Goal: Information Seeking & Learning: Learn about a topic

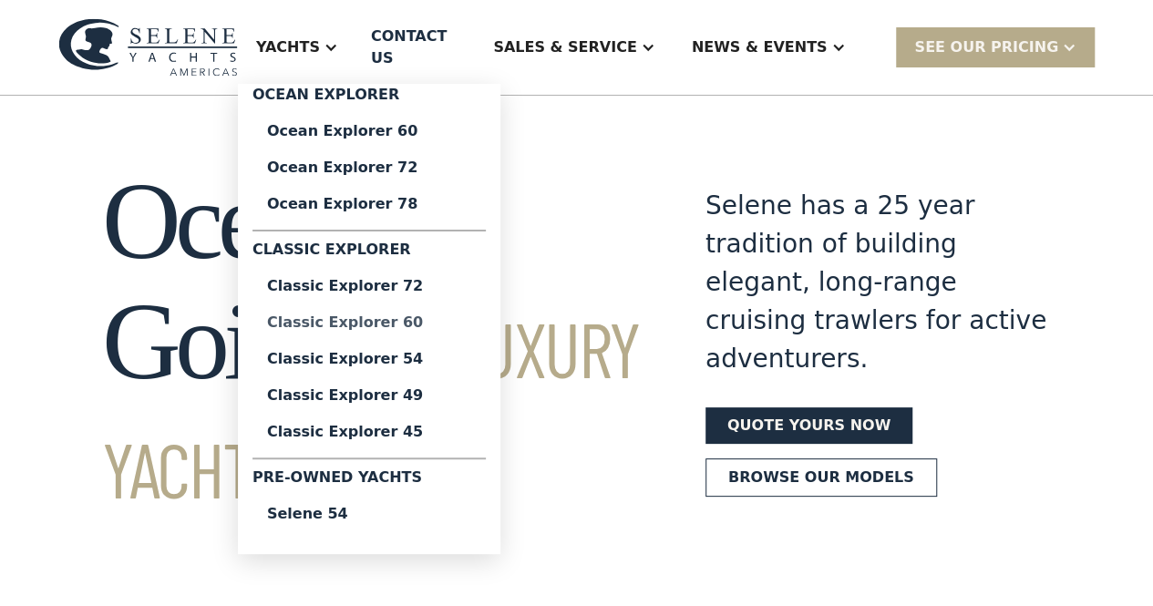
click at [350, 326] on div "Classic Explorer 60" at bounding box center [369, 322] width 204 height 15
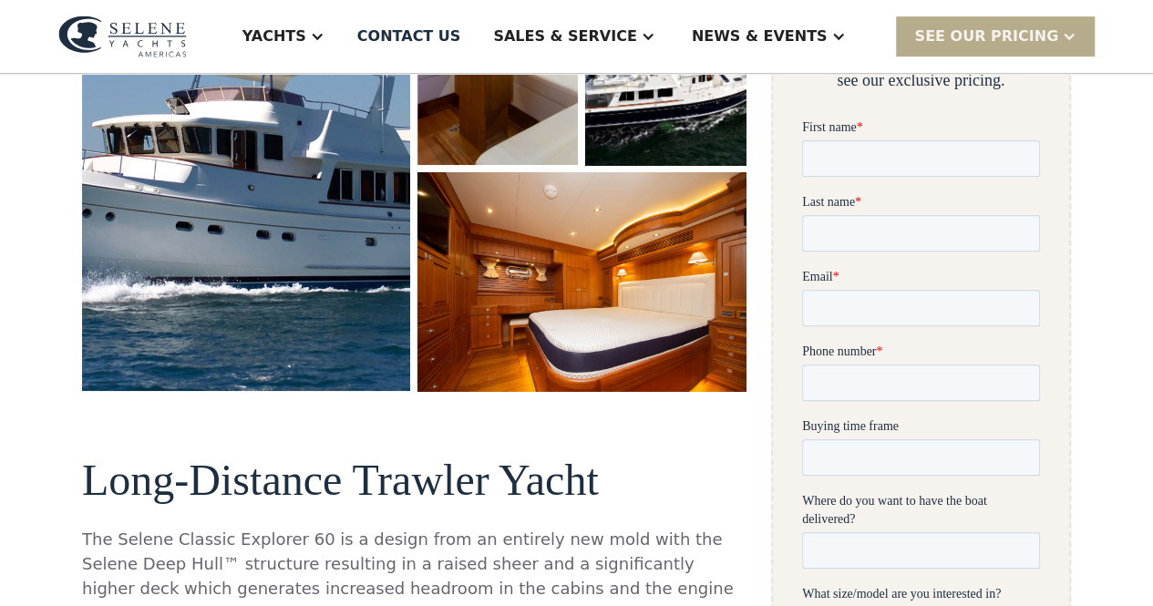
scroll to position [547, 0]
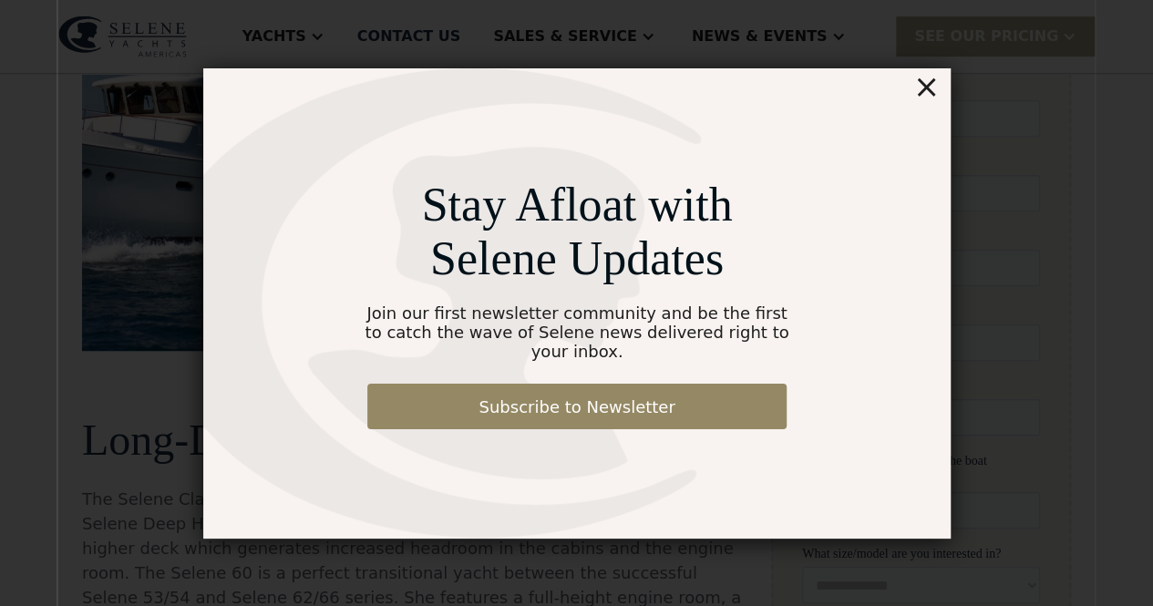
click at [928, 95] on div "×" at bounding box center [925, 86] width 26 height 36
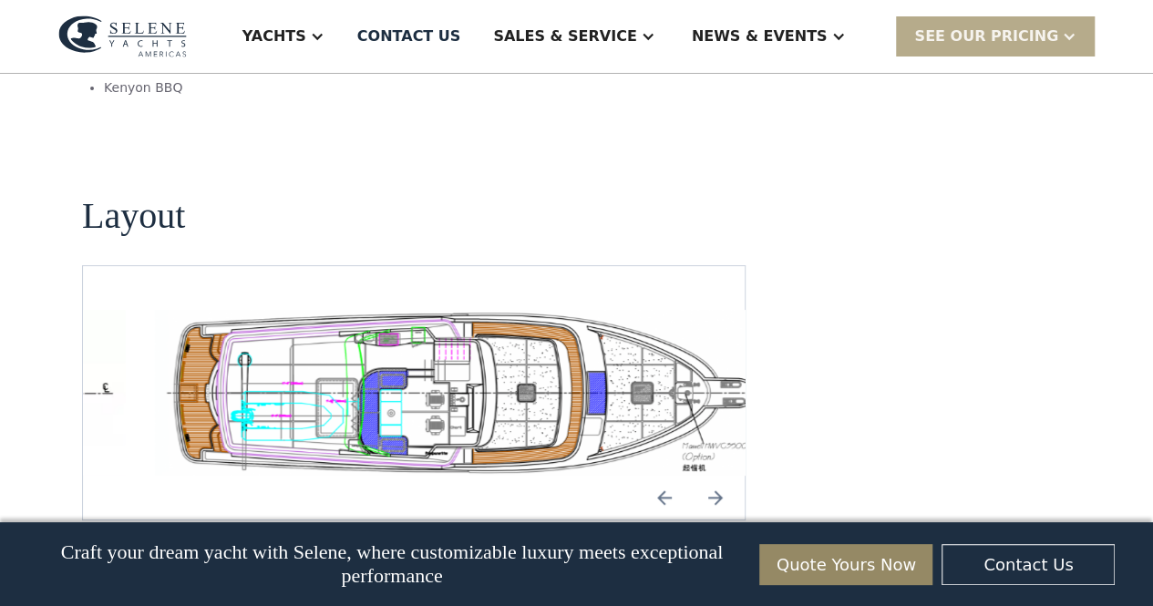
scroll to position [3371, 0]
